Goal: Task Accomplishment & Management: Manage account settings

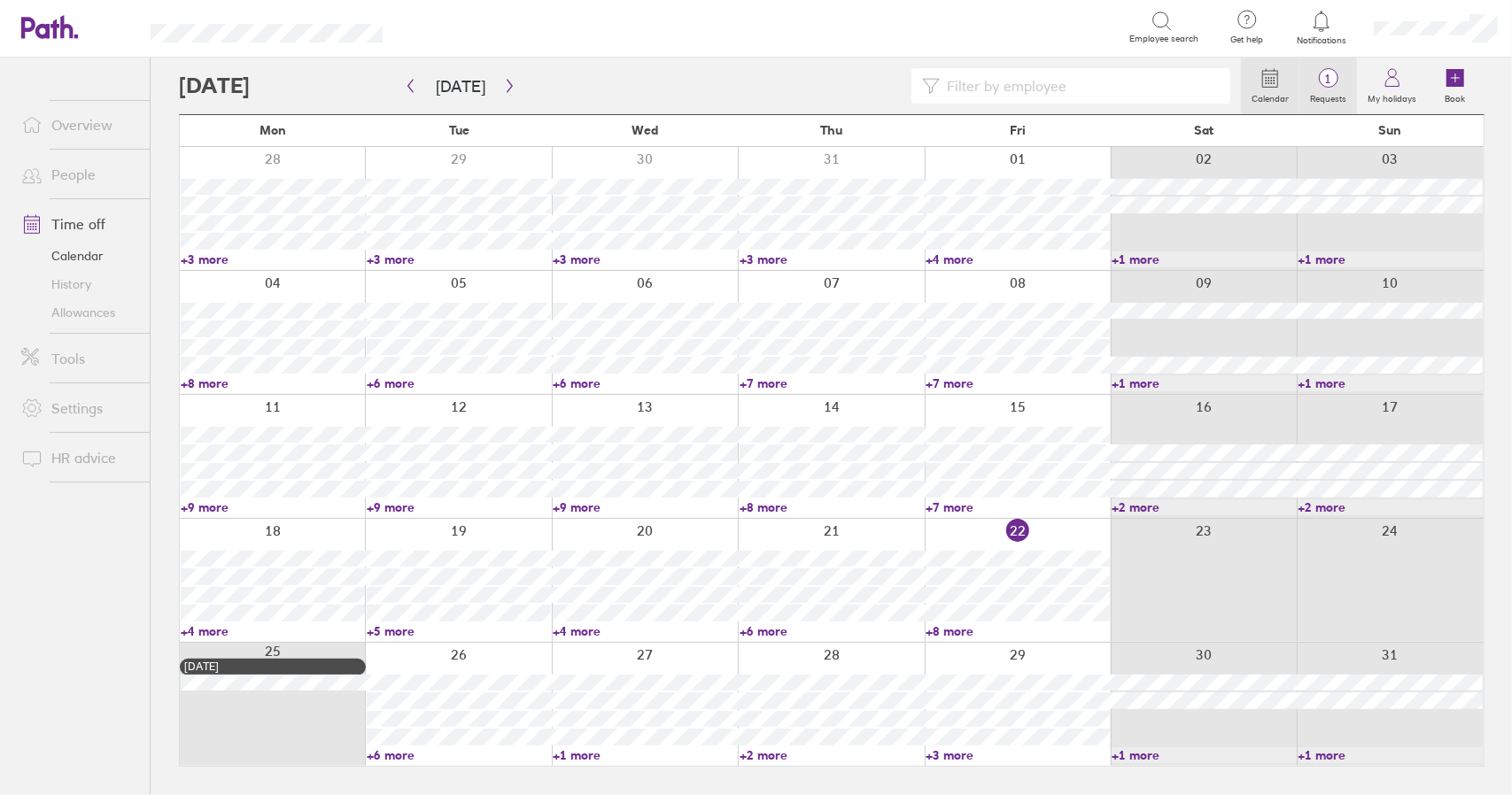
click at [1342, 80] on span "1" at bounding box center [1327, 79] width 57 height 15
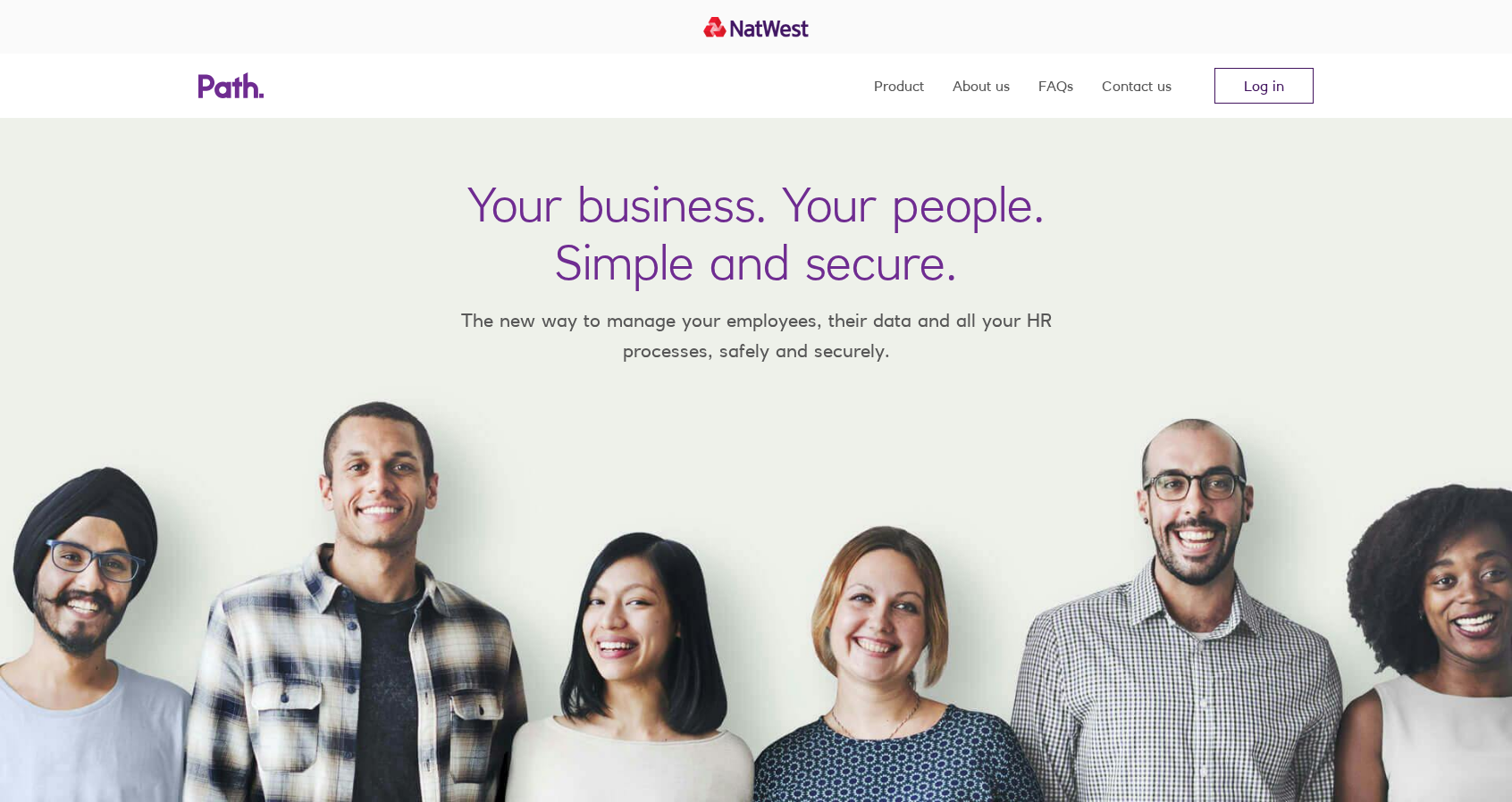
click at [1250, 83] on link "Log in" at bounding box center [1263, 85] width 99 height 36
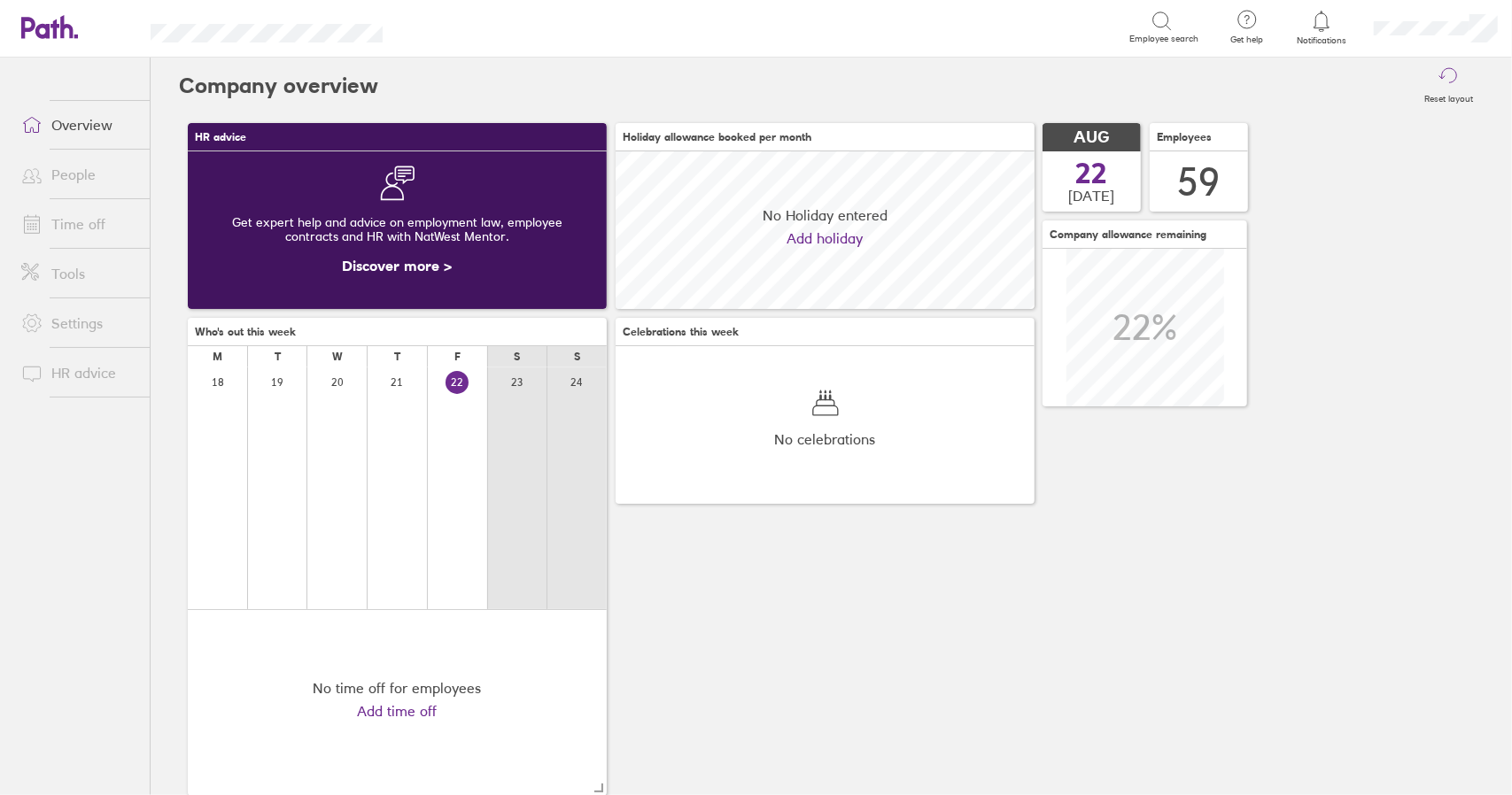
scroll to position [157, 418]
click at [88, 224] on link "Time off" at bounding box center [78, 224] width 143 height 35
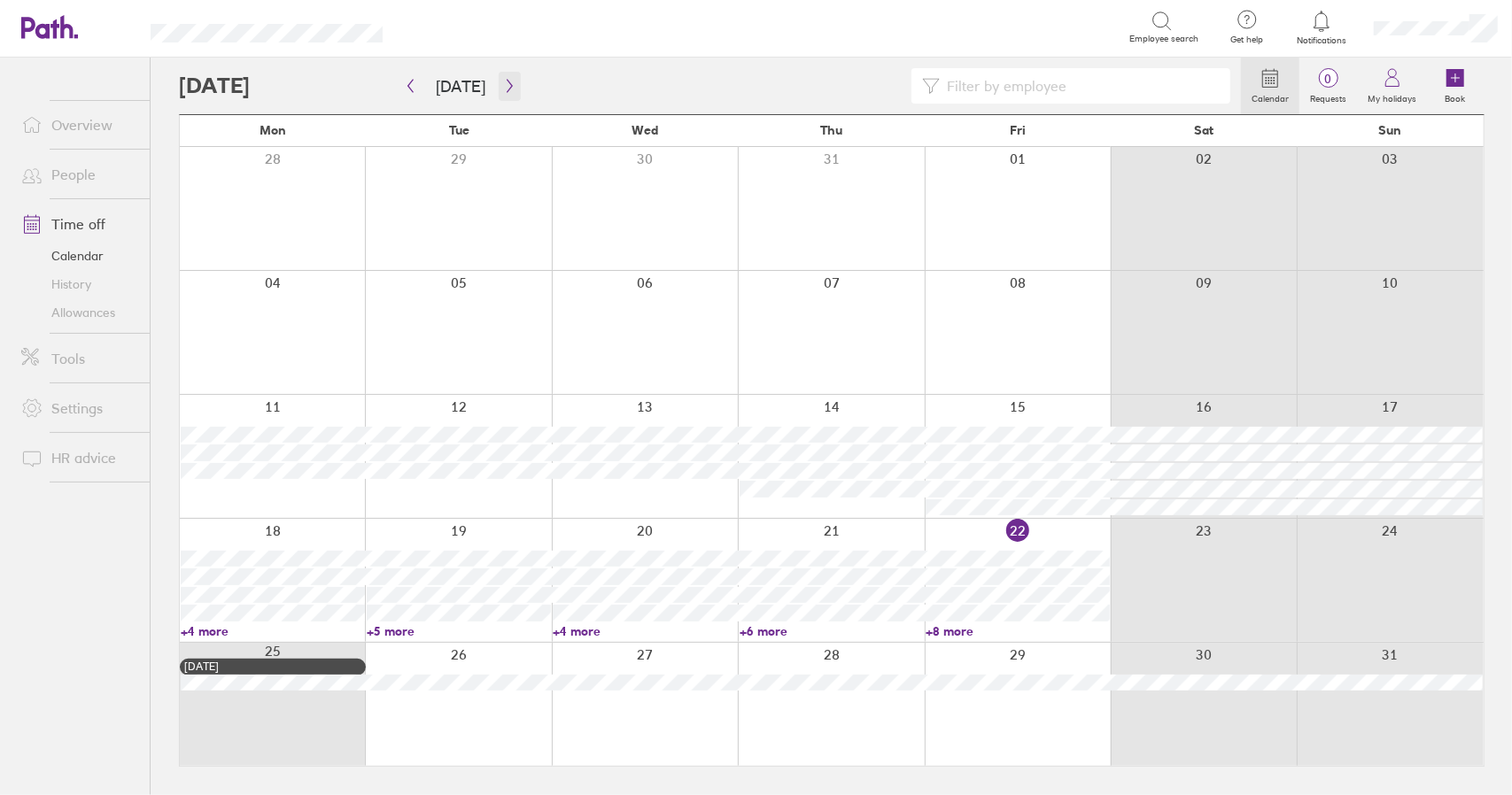
click at [505, 90] on icon "button" at bounding box center [509, 86] width 14 height 15
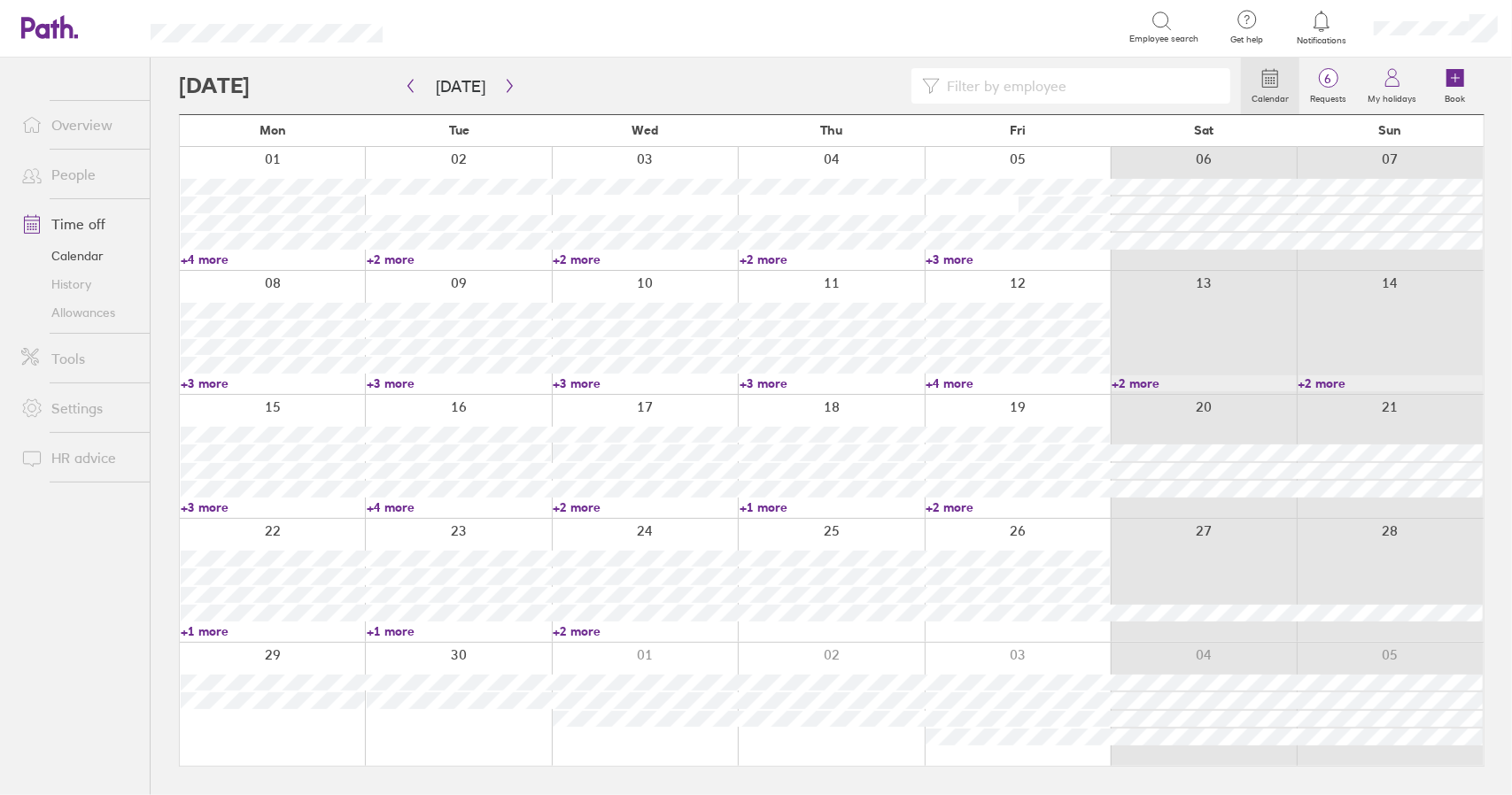
click at [386, 257] on link "+2 more" at bounding box center [459, 260] width 185 height 16
click at [392, 257] on link "+2 more" at bounding box center [459, 260] width 185 height 16
